Goal: Information Seeking & Learning: Understand process/instructions

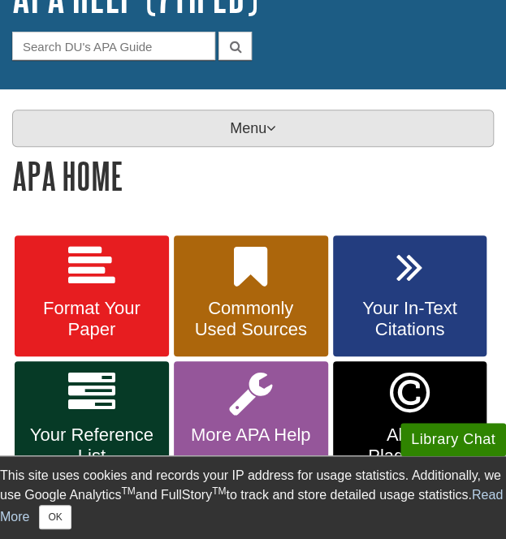
scroll to position [138, 0]
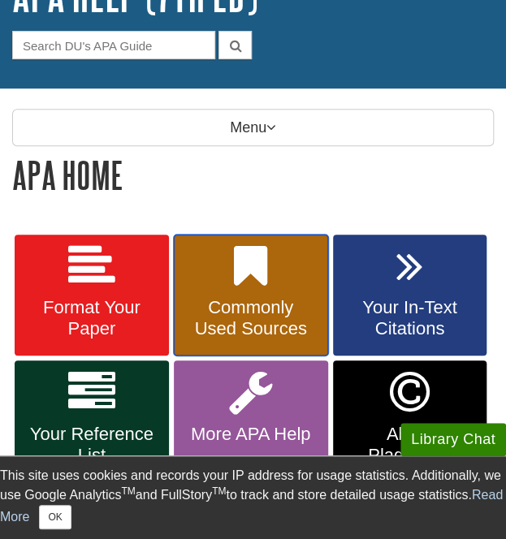
click at [206, 290] on link "Commonly Used Sources" at bounding box center [251, 296] width 154 height 122
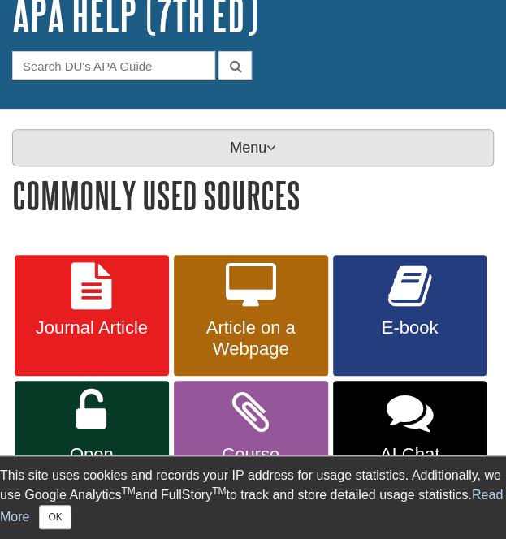
scroll to position [120, 0]
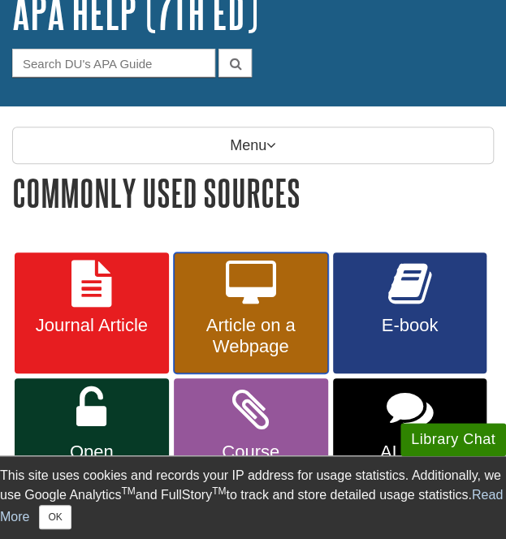
click at [208, 282] on link "Article on a Webpage" at bounding box center [251, 313] width 154 height 122
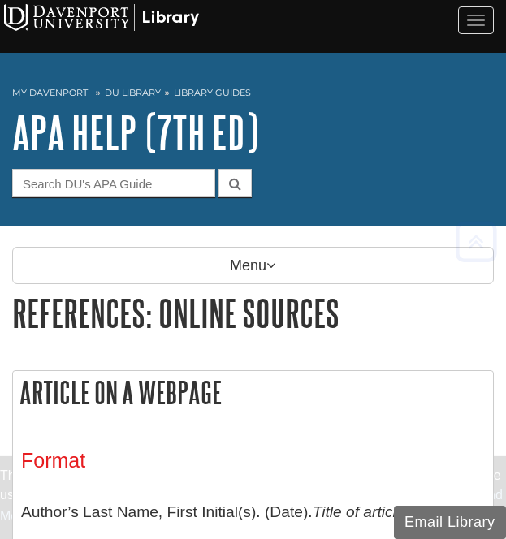
scroll to position [369, 0]
